Goal: Transaction & Acquisition: Purchase product/service

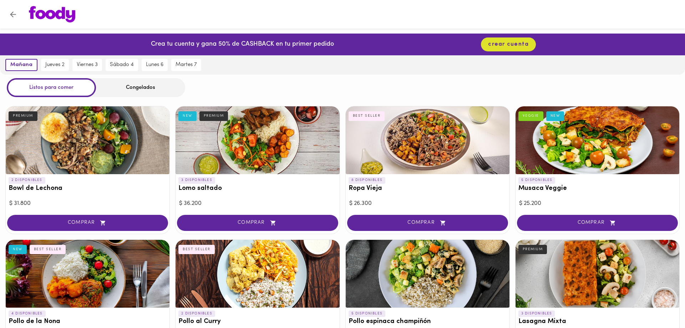
click at [54, 16] on img at bounding box center [52, 14] width 46 height 16
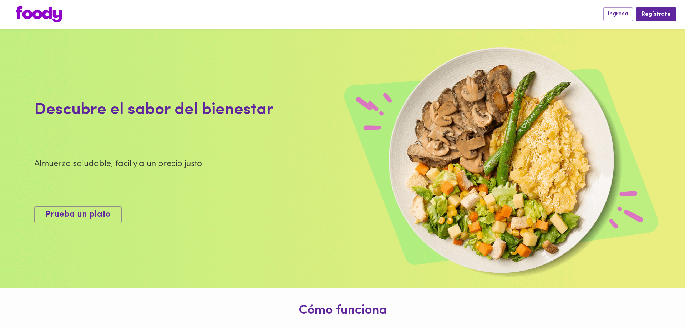
click at [41, 20] on img at bounding box center [39, 14] width 46 height 16
click at [28, 7] on img at bounding box center [39, 14] width 46 height 16
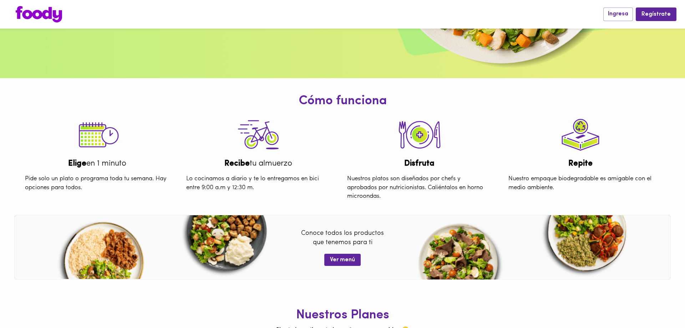
scroll to position [282, 0]
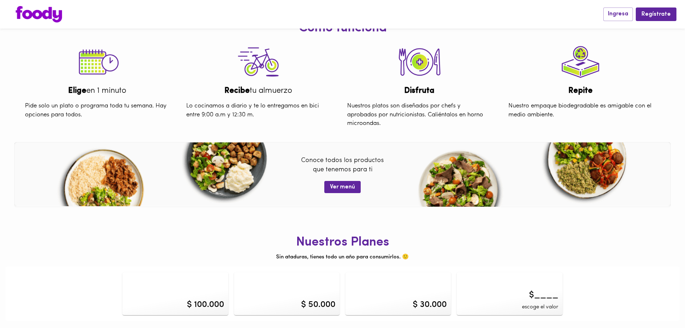
click at [217, 283] on div "$ 100.000" at bounding box center [175, 293] width 106 height 43
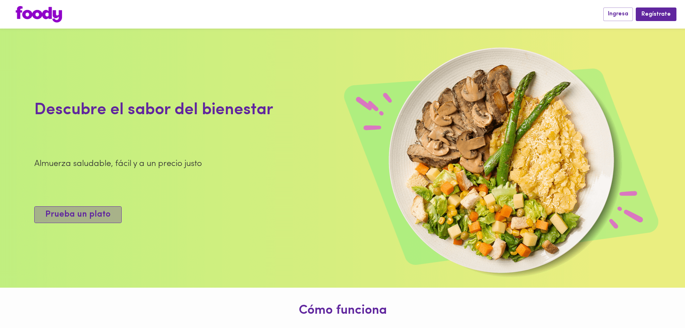
click at [107, 221] on button "Prueba un plato" at bounding box center [77, 214] width 87 height 17
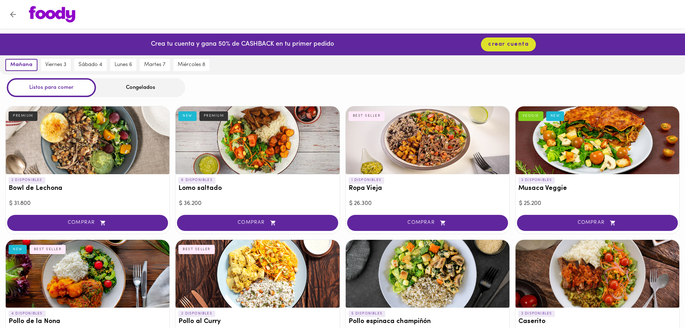
click at [52, 10] on img at bounding box center [52, 14] width 46 height 16
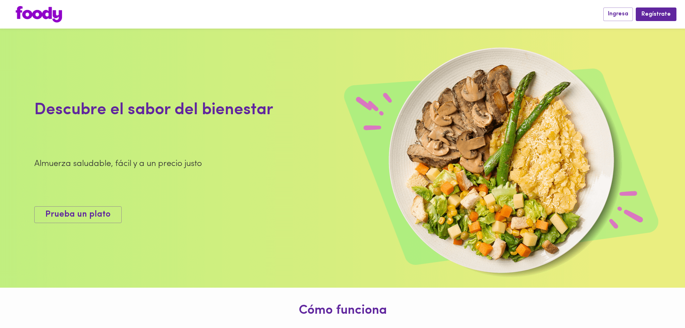
click at [31, 15] on img at bounding box center [39, 14] width 46 height 16
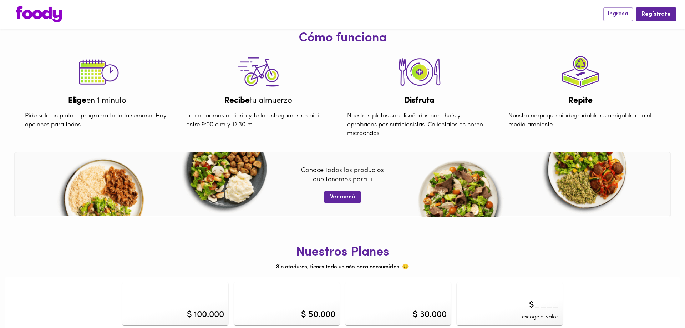
scroll to position [282, 0]
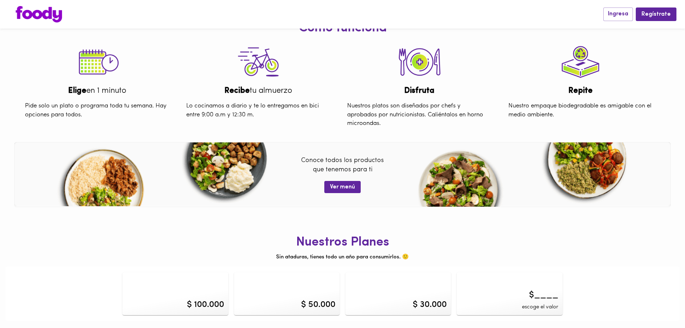
click at [322, 188] on div "Conoce todos los productos que tenemos para ti Ver menú" at bounding box center [342, 174] width 171 height 37
click at [329, 186] on button "Ver menú" at bounding box center [342, 187] width 36 height 12
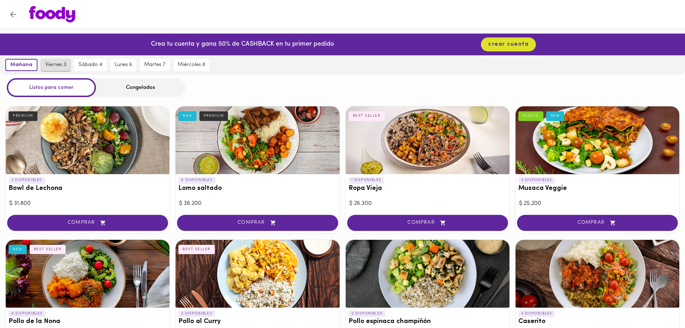
click at [59, 69] on button "viernes 3" at bounding box center [56, 65] width 30 height 12
click at [87, 67] on span "sábado 4" at bounding box center [91, 65] width 24 height 6
click at [124, 66] on span "lunes 6" at bounding box center [122, 65] width 17 height 6
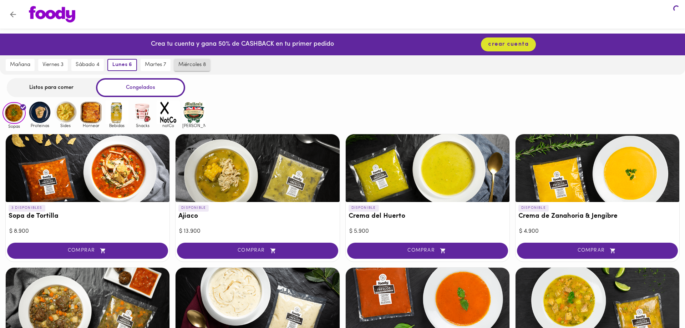
click at [183, 69] on button "miércoles 8" at bounding box center [192, 65] width 36 height 12
click at [57, 64] on span "viernes 3" at bounding box center [52, 65] width 21 height 6
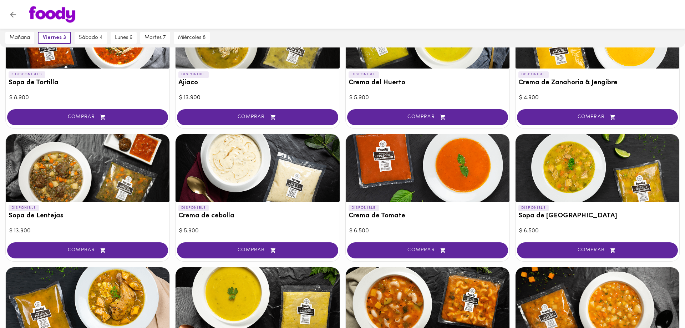
scroll to position [73, 0]
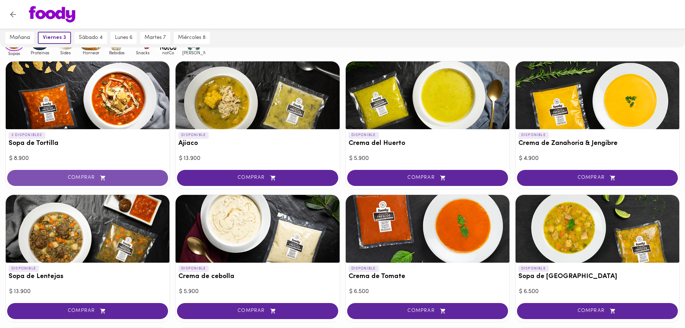
click at [87, 175] on span "COMPRAR" at bounding box center [87, 178] width 143 height 6
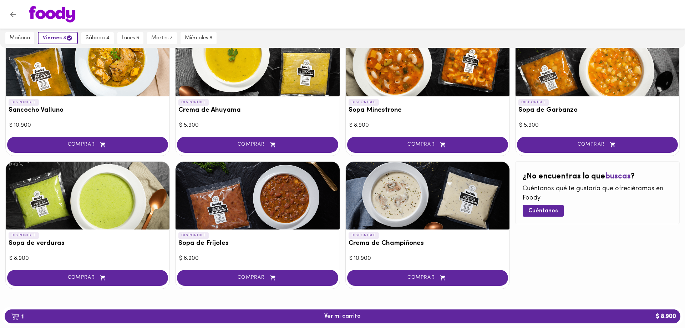
scroll to position [375, 0]
